Goal: Information Seeking & Learning: Find specific fact

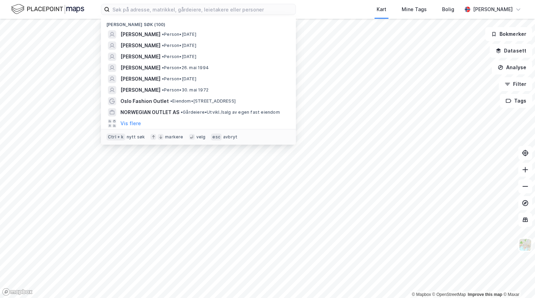
click at [314, 14] on div "Nylige søk (100) [PERSON_NAME] • Person • [DATE] [PERSON_NAME] • Person • [DATE…" at bounding box center [267, 9] width 535 height 19
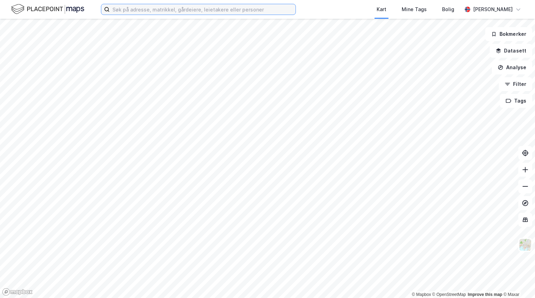
click at [125, 10] on input at bounding box center [203, 9] width 186 height 10
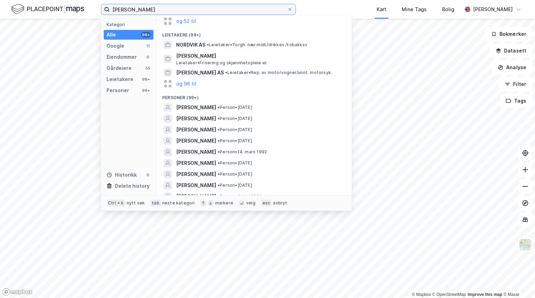
scroll to position [139, 0]
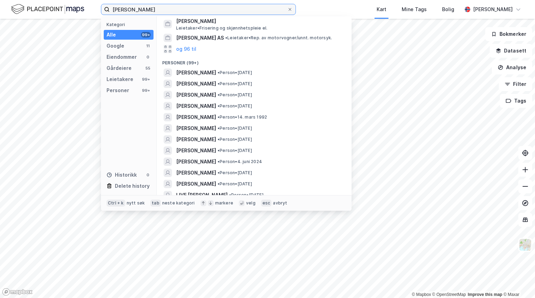
click at [128, 14] on input "[PERSON_NAME]" at bounding box center [199, 9] width 178 height 10
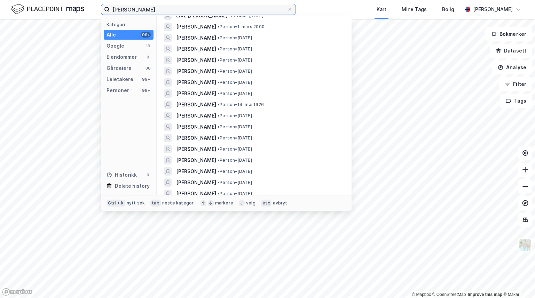
scroll to position [313, 0]
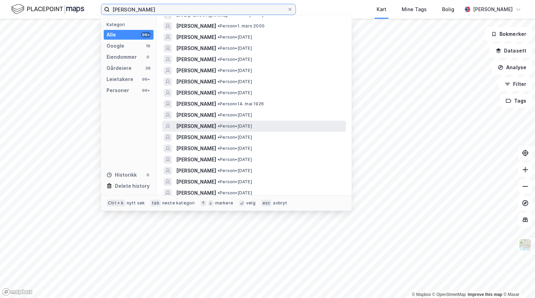
type input "[PERSON_NAME]"
click at [216, 126] on span "[PERSON_NAME]" at bounding box center [196, 126] width 40 height 8
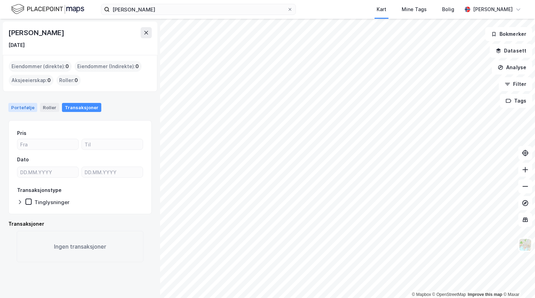
click at [25, 109] on div "Portefølje" at bounding box center [22, 107] width 29 height 9
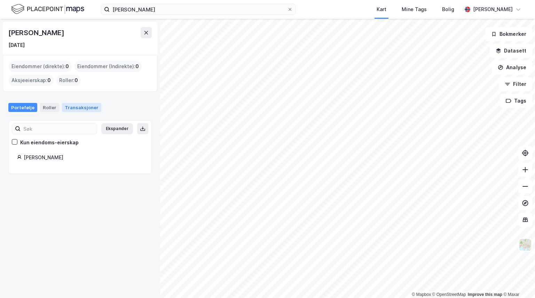
click at [75, 111] on div "Transaksjoner" at bounding box center [81, 107] width 39 height 9
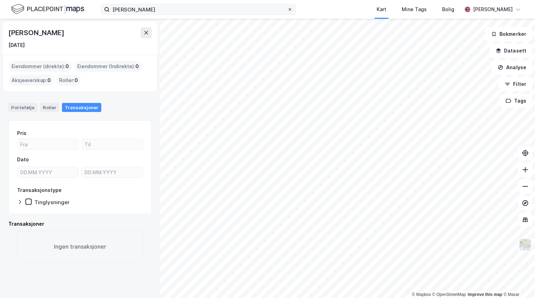
click at [289, 7] on div at bounding box center [290, 10] width 4 height 6
click at [287, 7] on input "[PERSON_NAME]" at bounding box center [199, 9] width 178 height 10
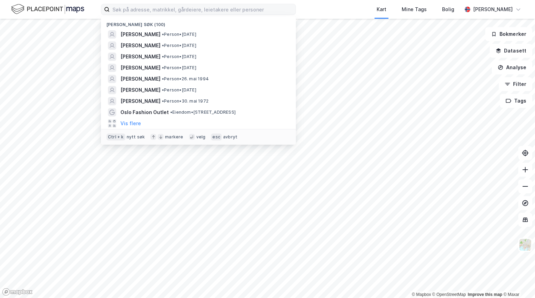
click at [314, 3] on div "Nylige søk (100) [PERSON_NAME] • [DATE] [PERSON_NAME] • Person • [DATE] [PERSON…" at bounding box center [267, 9] width 535 height 19
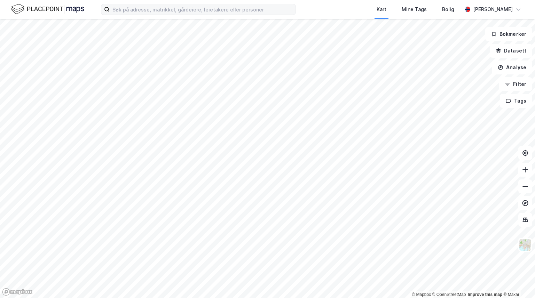
click at [1, 14] on div "Kart Mine Tags [PERSON_NAME]" at bounding box center [267, 9] width 535 height 19
